Goal: Task Accomplishment & Management: Complete application form

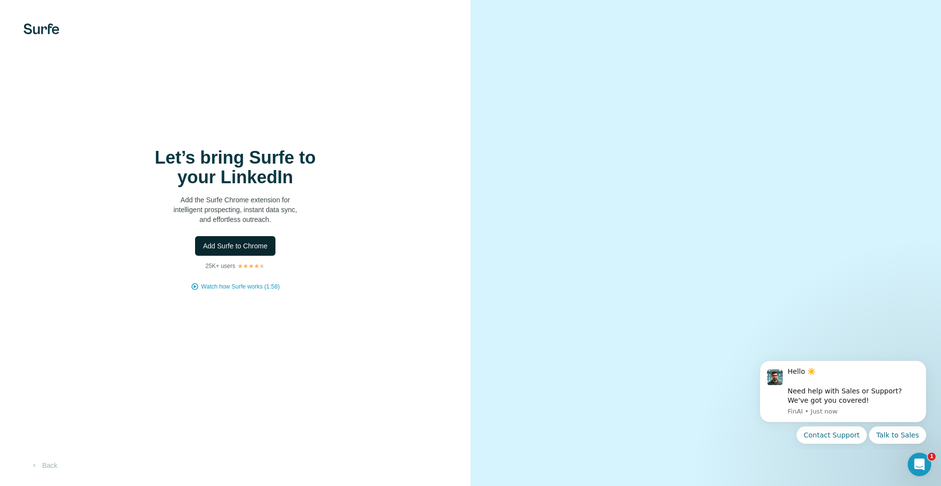
click at [257, 246] on span "Add Surfe to Chrome" at bounding box center [235, 246] width 65 height 10
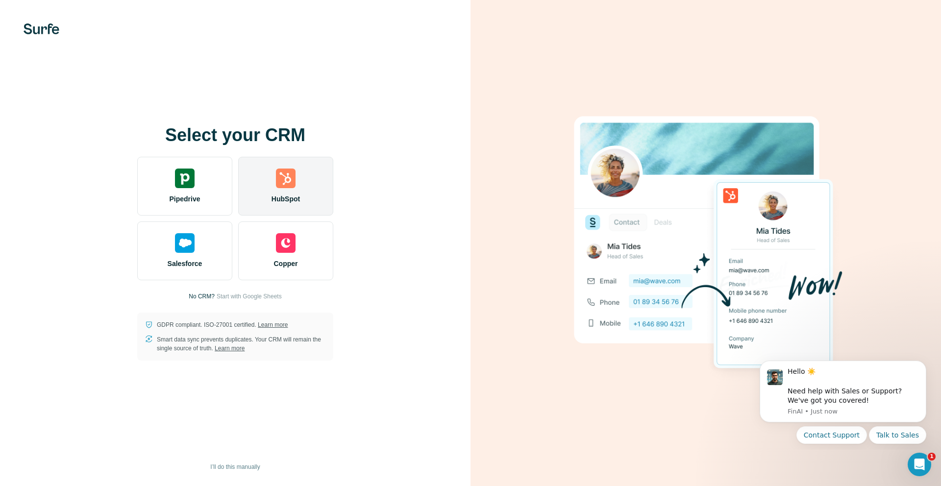
click at [271, 200] on span "HubSpot" at bounding box center [285, 199] width 28 height 10
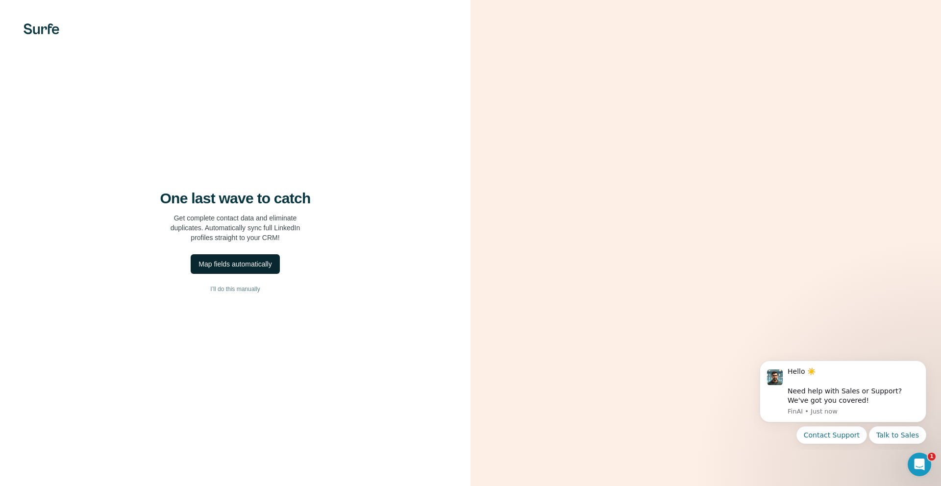
click at [257, 268] on div "Map fields automatically" at bounding box center [234, 264] width 73 height 10
